Goal: Transaction & Acquisition: Purchase product/service

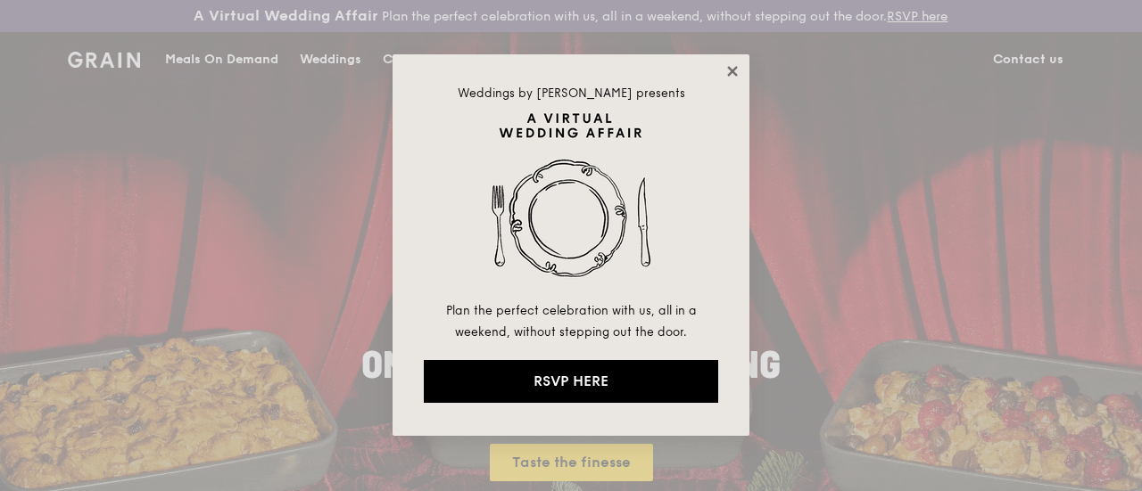
click at [733, 68] on icon at bounding box center [732, 71] width 16 height 16
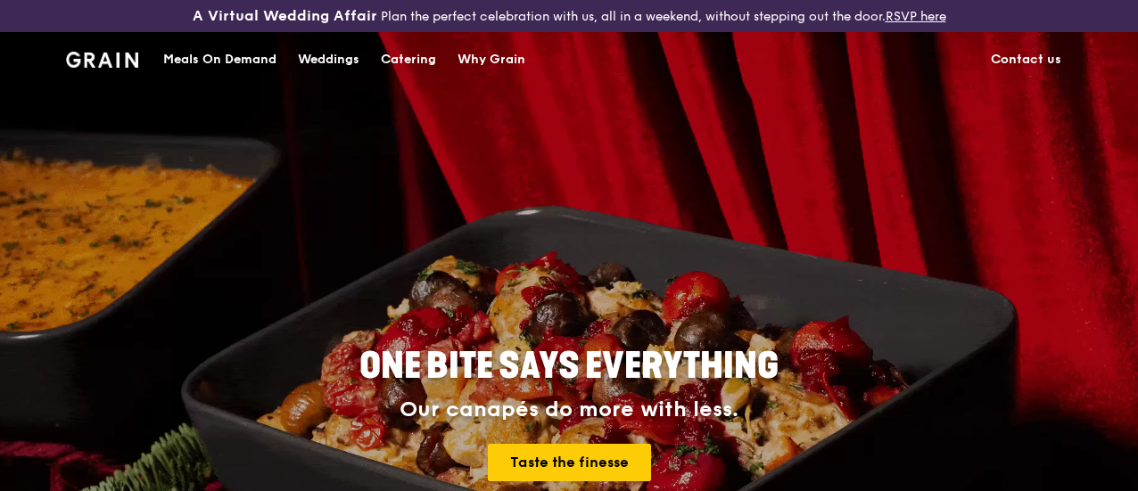
click at [221, 71] on div "Meals On Demand" at bounding box center [219, 60] width 113 height 54
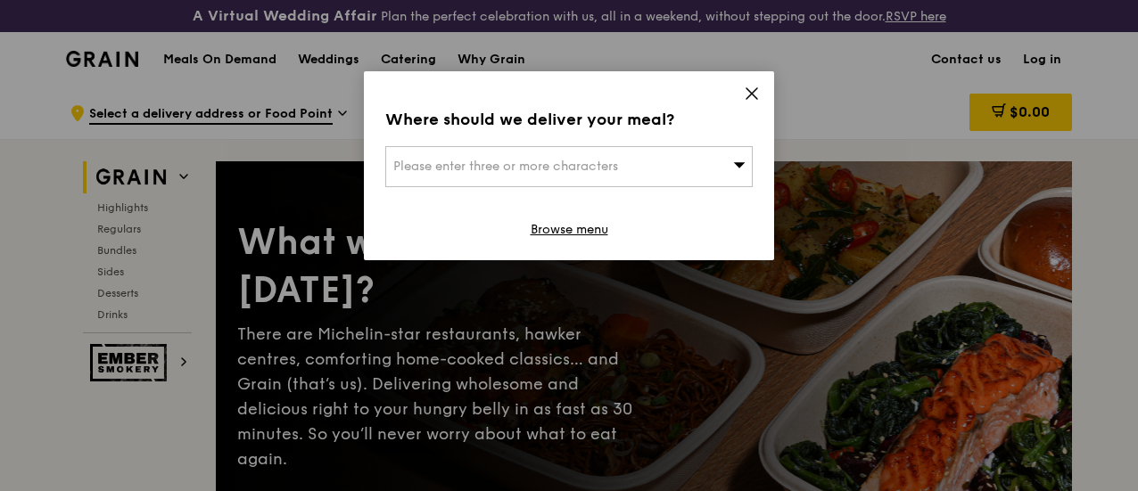
click at [754, 94] on icon at bounding box center [752, 94] width 16 height 16
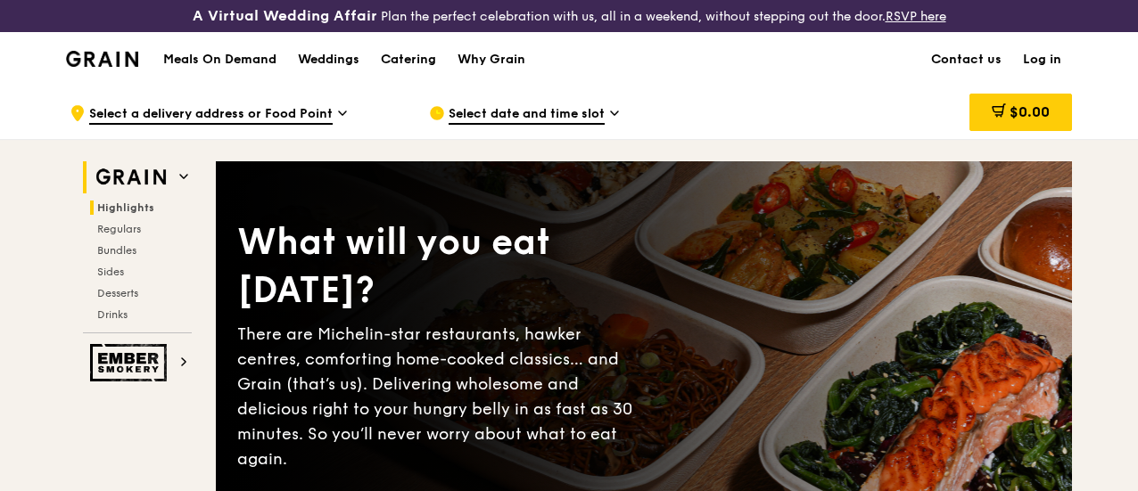
click at [128, 214] on span "Highlights" at bounding box center [125, 208] width 57 height 12
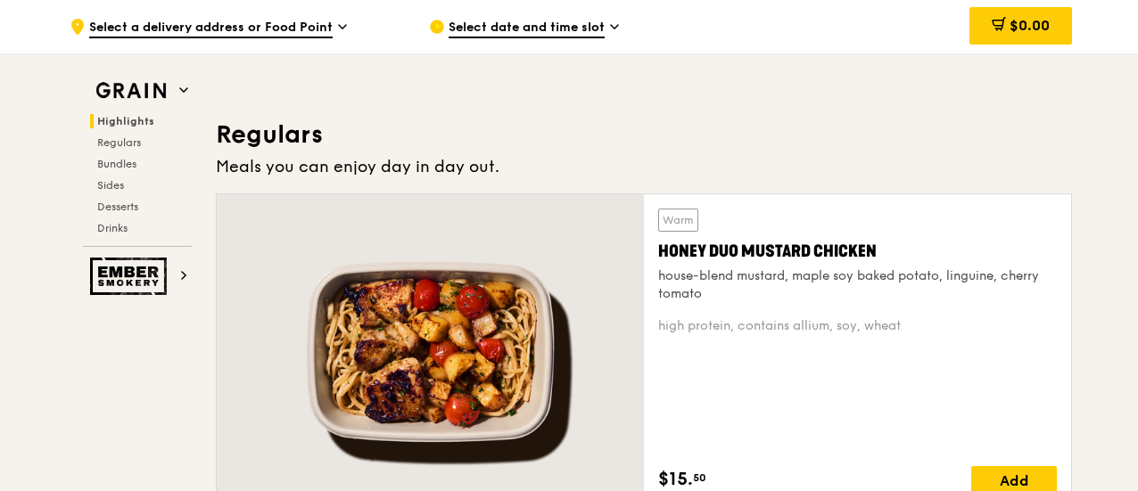
scroll to position [1264, 0]
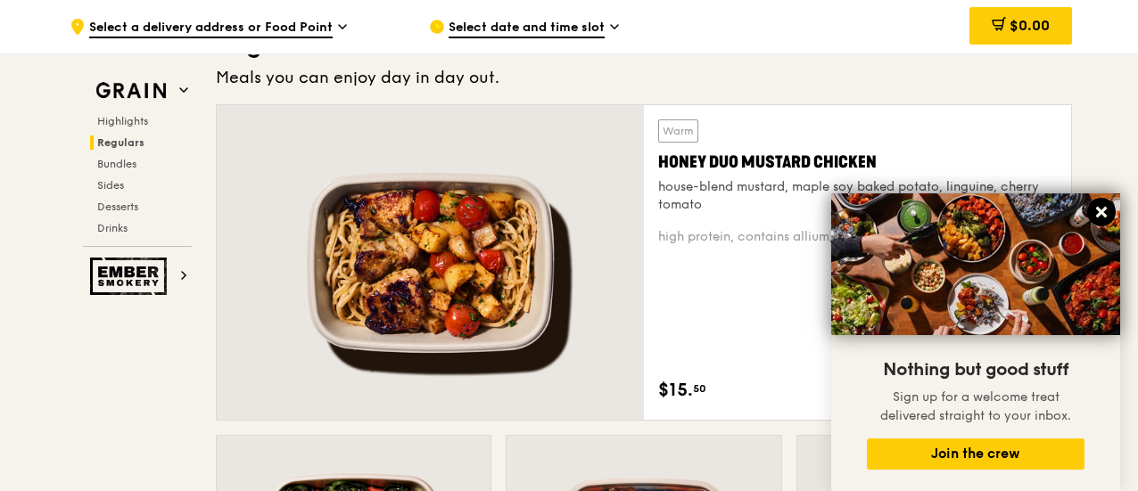
click at [1102, 211] on icon at bounding box center [1101, 212] width 11 height 11
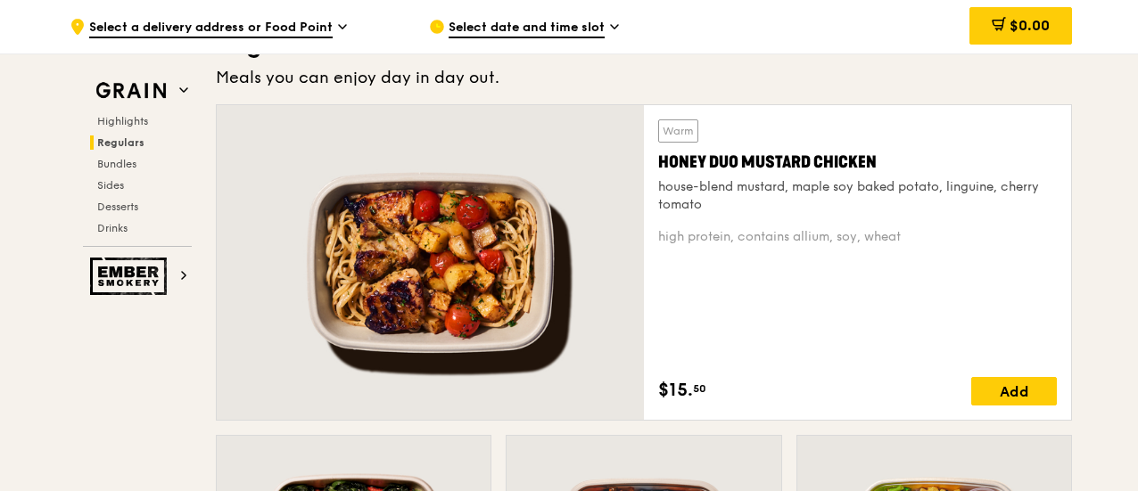
click at [577, 38] on div "Select date and time slot" at bounding box center [594, 27] width 331 height 54
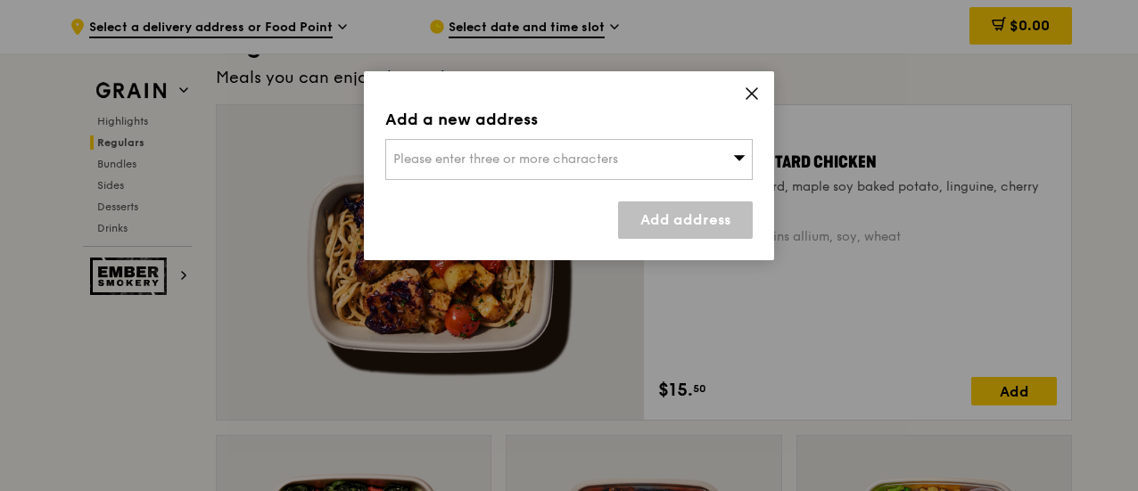
click at [704, 165] on div "Please enter three or more characters" at bounding box center [568, 159] width 367 height 41
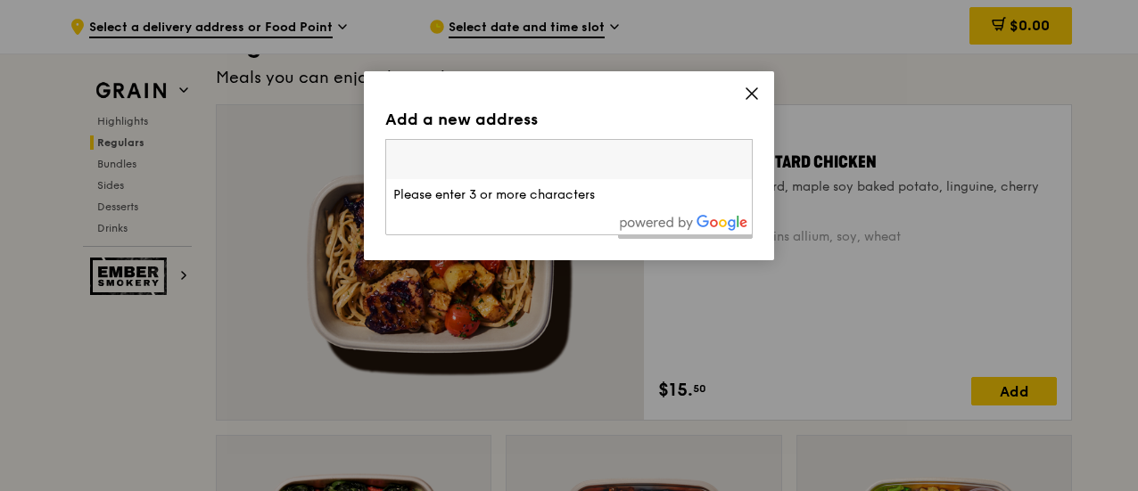
click at [482, 165] on input "search" at bounding box center [569, 159] width 366 height 39
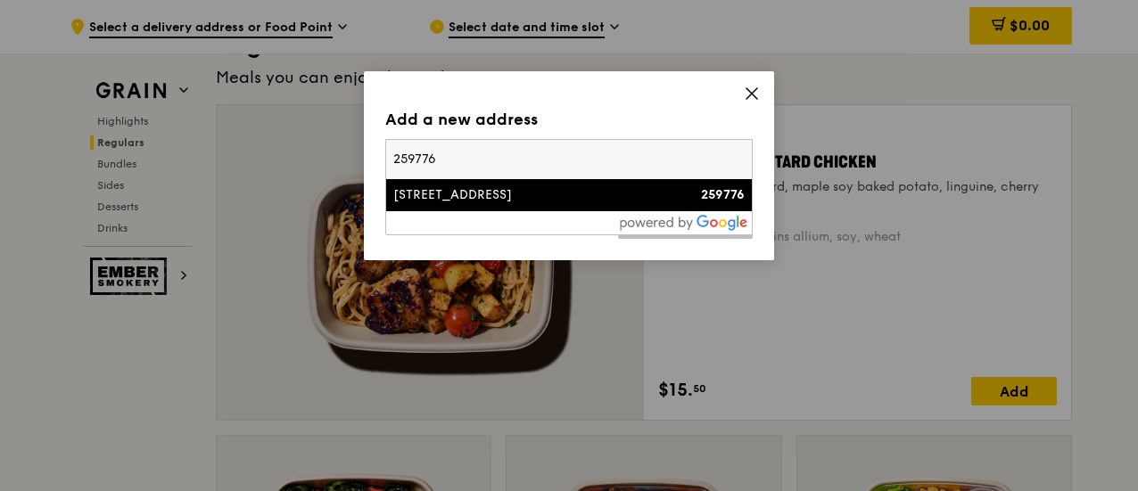
type input "259776"
click at [491, 203] on div "[STREET_ADDRESS]" at bounding box center [525, 195] width 264 height 18
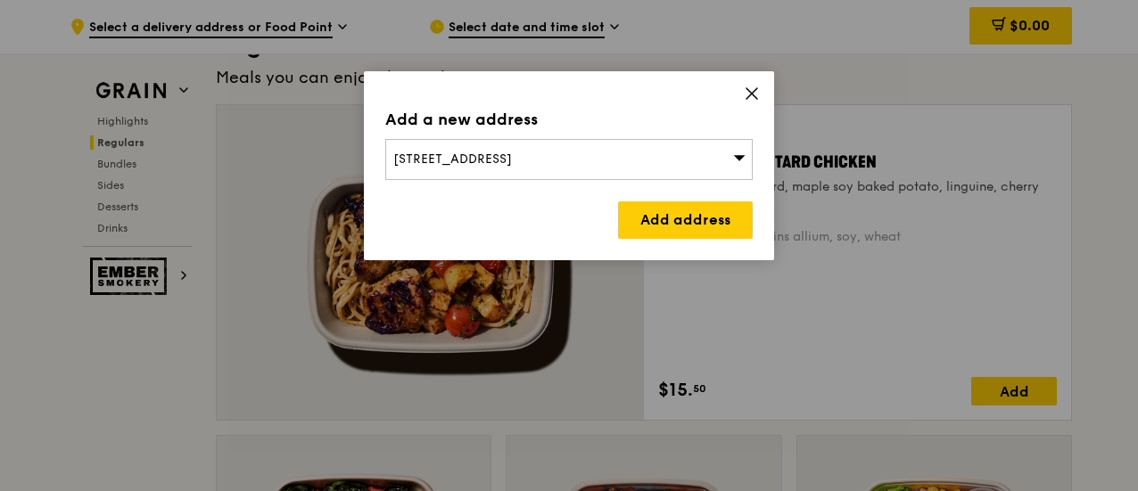
click at [684, 245] on div "Add a new address [STREET_ADDRESS] Add address" at bounding box center [569, 165] width 410 height 189
click at [684, 231] on link "Add address" at bounding box center [685, 220] width 135 height 37
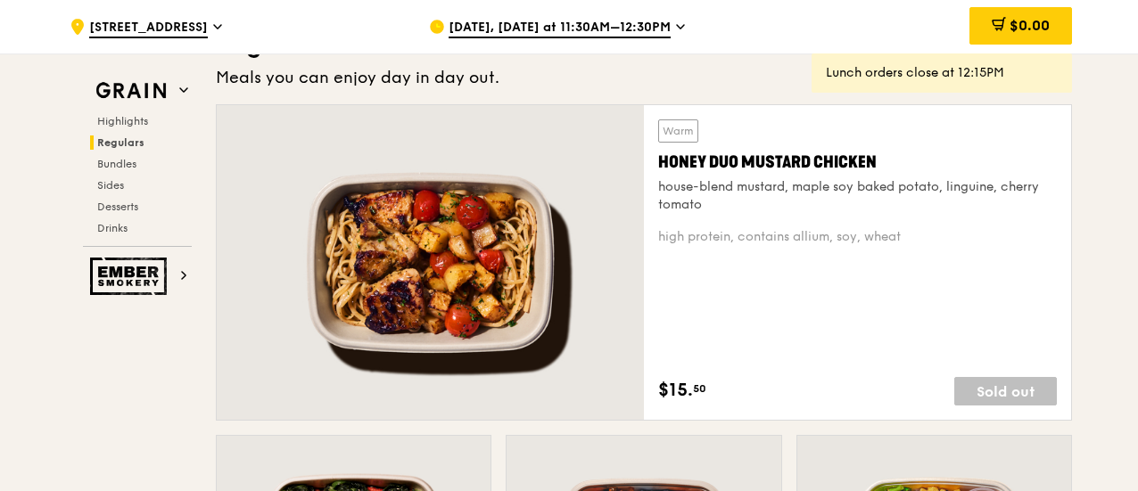
click at [639, 29] on span "[DATE], [DATE] at 11:30AM–12:30PM" at bounding box center [560, 29] width 222 height 20
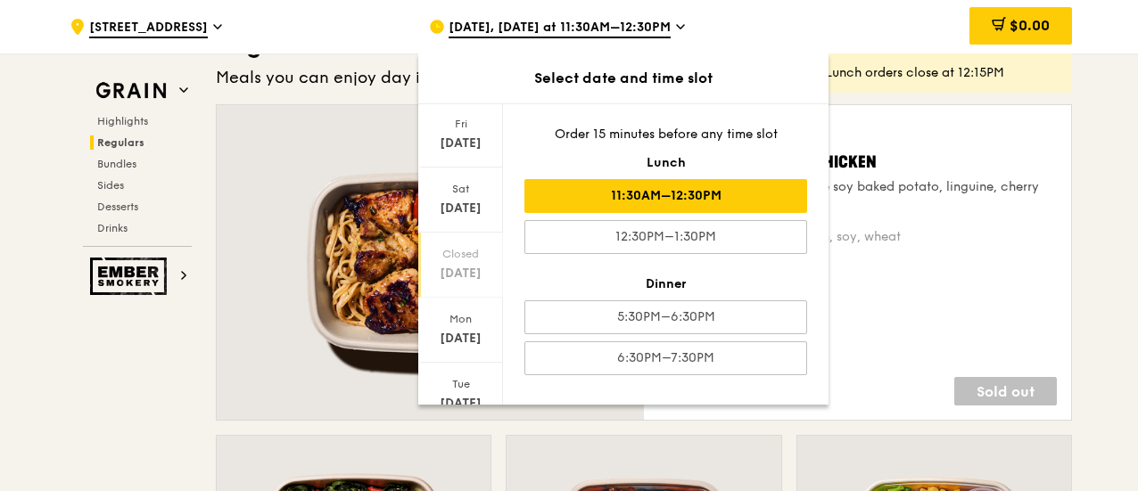
scroll to position [244, 0]
click at [459, 381] on icon at bounding box center [461, 383] width 12 height 5
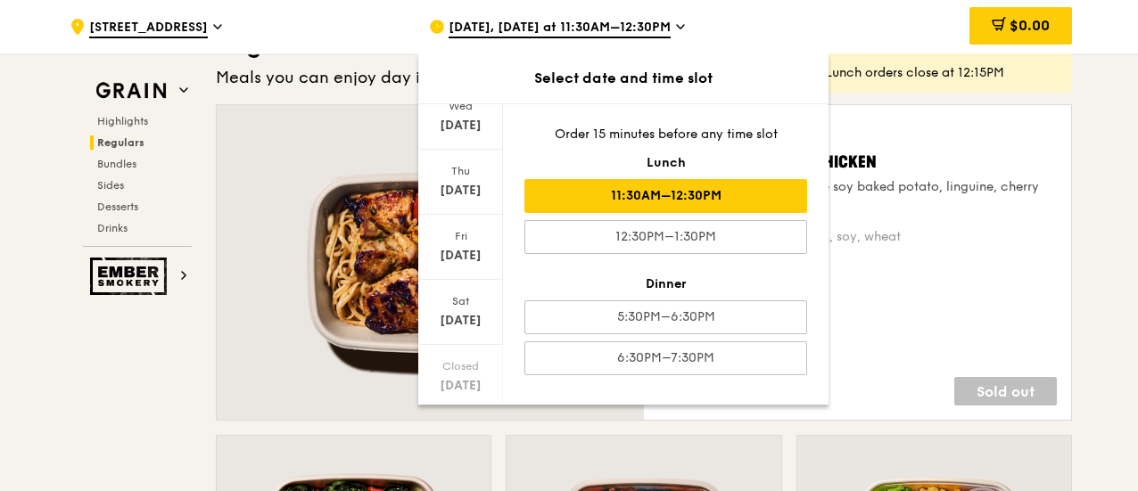
scroll to position [0, 0]
click at [852, 26] on div "$0.00" at bounding box center [928, 27] width 287 height 54
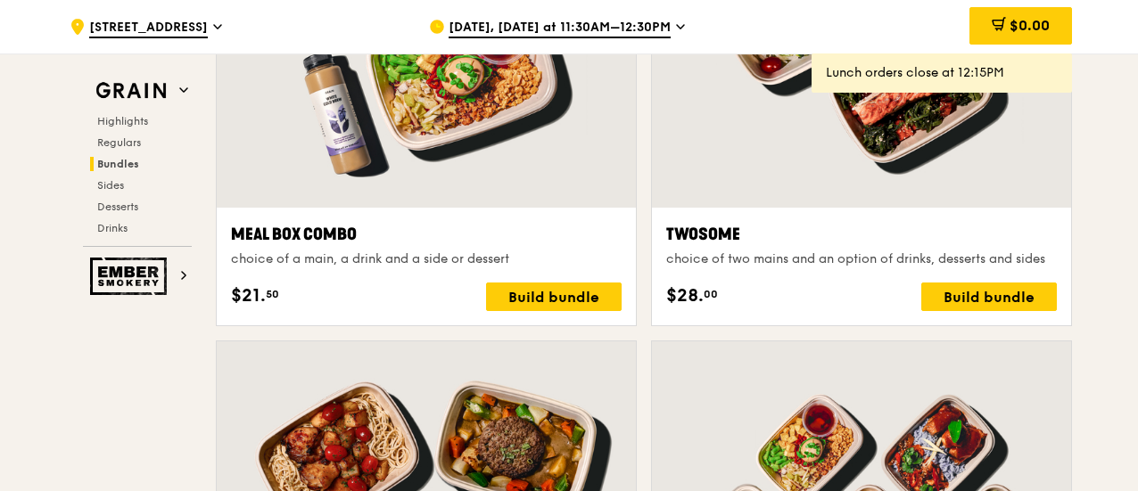
scroll to position [2845, 0]
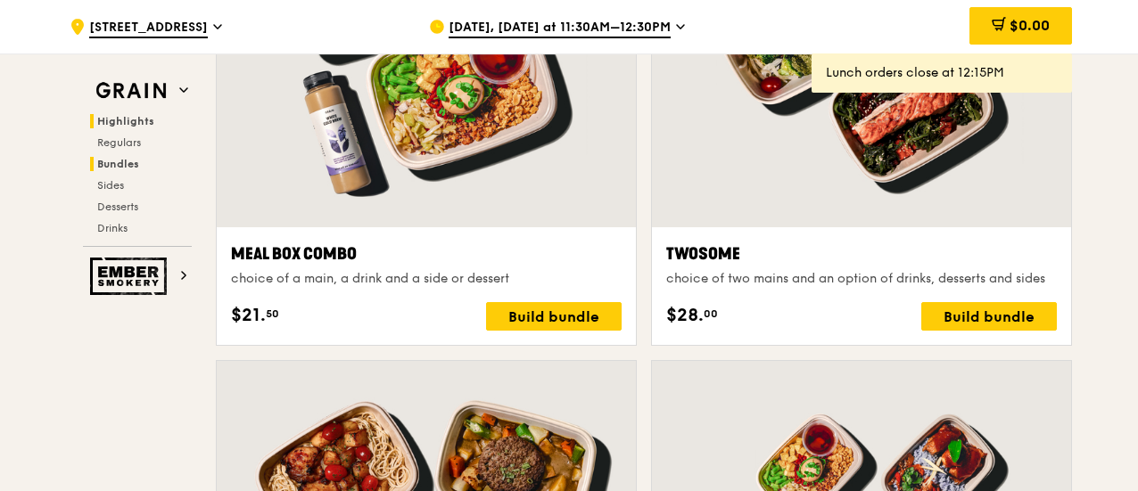
click at [137, 122] on span "Highlights" at bounding box center [125, 121] width 57 height 12
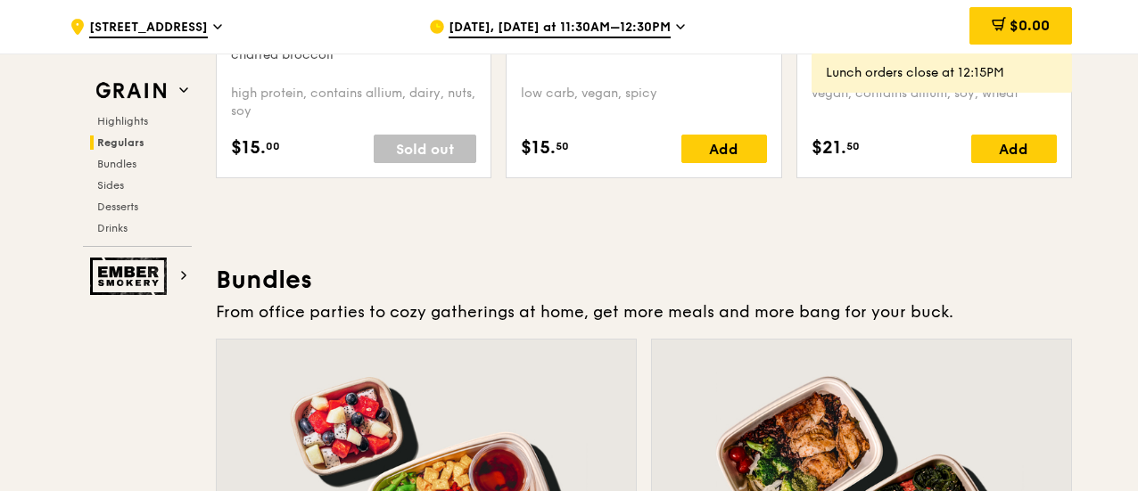
scroll to position [2601, 0]
